Goal: Navigation & Orientation: Find specific page/section

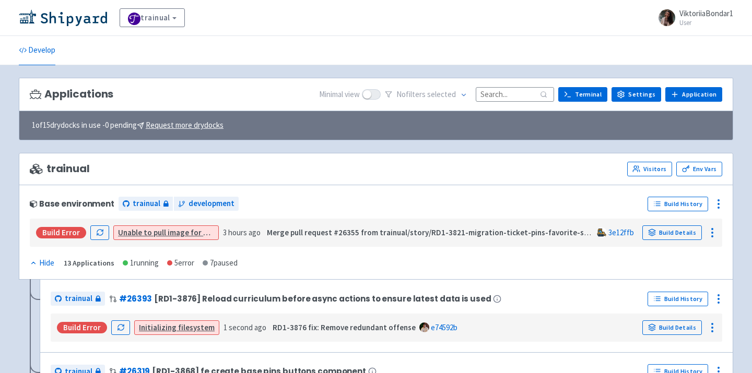
click at [85, 28] on div "trainual View Organizations ViktoriiaBondar1 User Profile Sign out" at bounding box center [376, 18] width 752 height 36
click at [80, 12] on img at bounding box center [63, 17] width 88 height 17
